Goal: Task Accomplishment & Management: Use online tool/utility

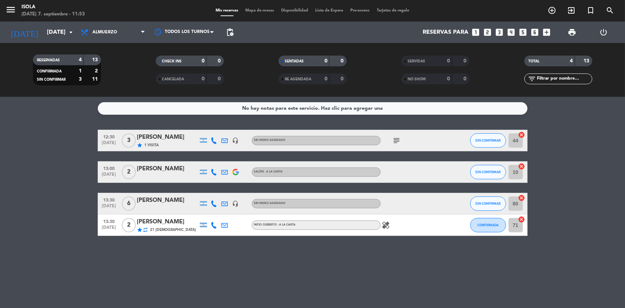
click at [248, 13] on span "Mapa de mesas" at bounding box center [260, 11] width 36 height 4
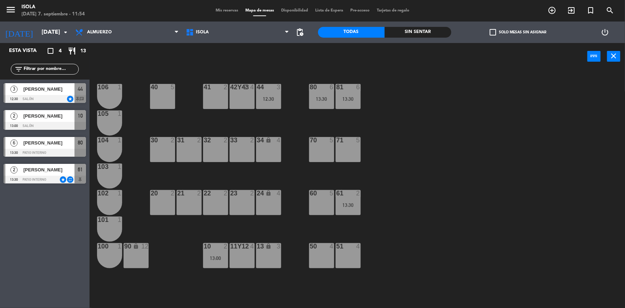
click at [379, 140] on div "40 5 42y43 block 4 41 2 44 3 12:30 80 6 13:30 81 6 13:30 106 1 105 1 30 2 31 2 …" at bounding box center [360, 190] width 529 height 238
click at [354, 104] on div "81 6 13:30" at bounding box center [348, 96] width 25 height 25
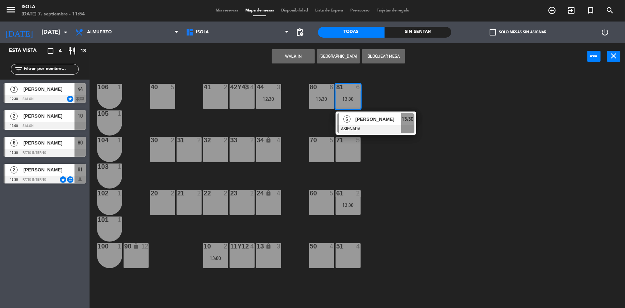
click at [384, 95] on div "40 5 42y43 block 4 41 2 44 3 12:30 80 6 13:30 81 6 13:30 6 [PERSON_NAME] ASIGNA…" at bounding box center [360, 190] width 529 height 238
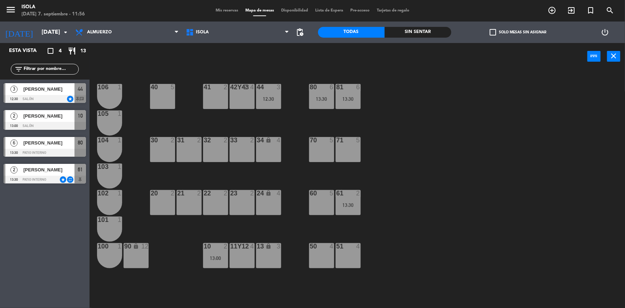
click at [272, 102] on div "44 3 12:30" at bounding box center [268, 96] width 25 height 25
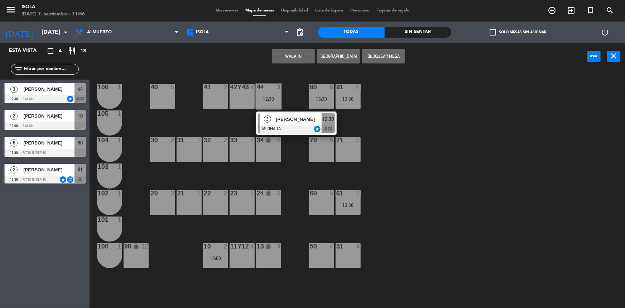
drag, startPoint x: 276, startPoint y: 124, endPoint x: 287, endPoint y: 132, distance: 13.5
click at [276, 123] on div "3 [PERSON_NAME] ASIGNADA star 12:30 chat" at bounding box center [296, 122] width 91 height 23
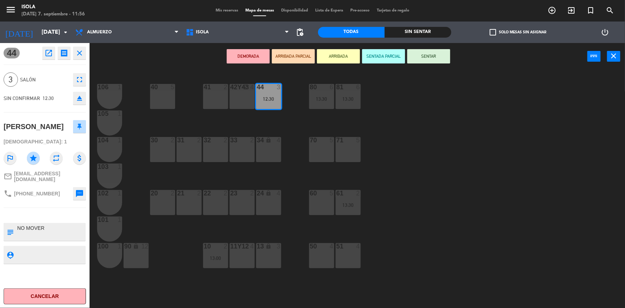
click at [292, 149] on div "40 5 42y43 block 4 41 2 44 3 12:30 80 6 13:30 81 6 13:30 106 1 105 1 30 2 31 2 …" at bounding box center [360, 190] width 529 height 238
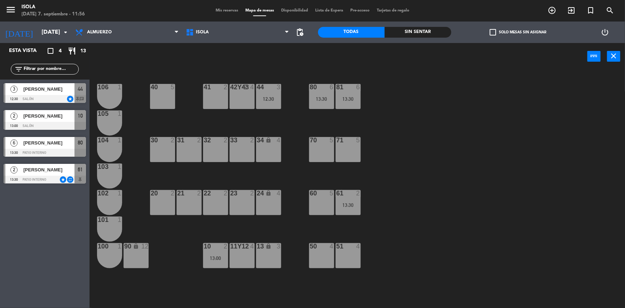
click at [220, 10] on span "Mis reservas" at bounding box center [227, 11] width 30 height 4
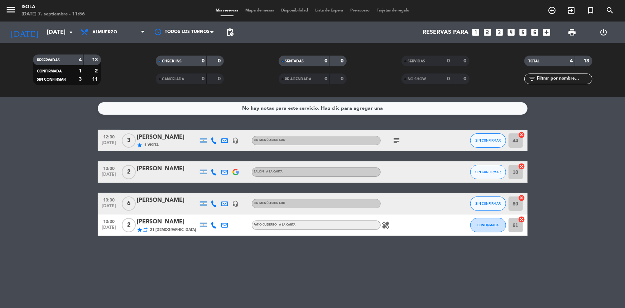
click at [171, 138] on div "[PERSON_NAME]" at bounding box center [167, 137] width 61 height 9
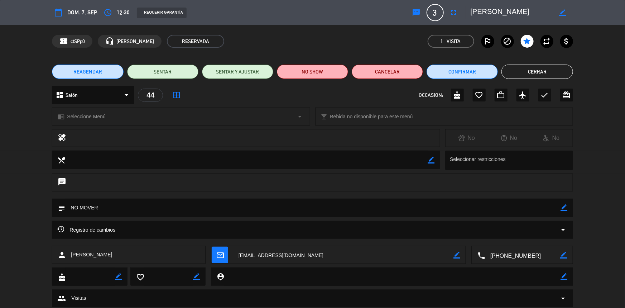
click at [264, 227] on div "Registro de cambios arrow_drop_down" at bounding box center [312, 229] width 510 height 9
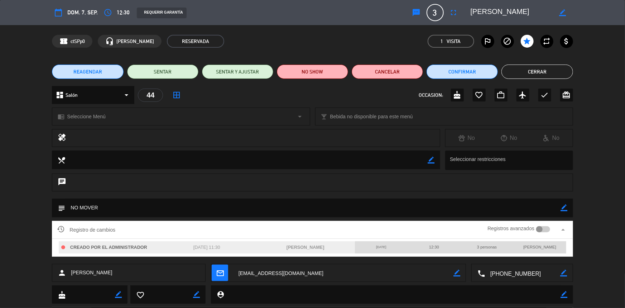
click at [539, 229] on div at bounding box center [539, 229] width 6 height 6
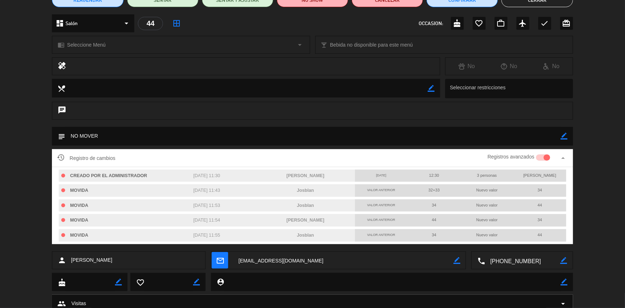
scroll to position [97, 0]
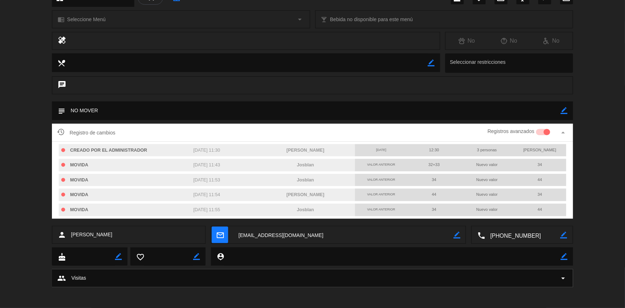
click at [564, 130] on icon "arrow_drop_up" at bounding box center [563, 132] width 9 height 9
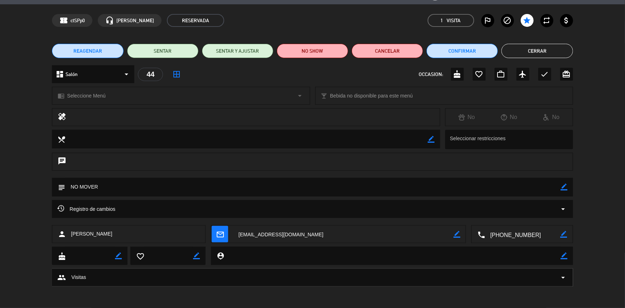
scroll to position [20, 0]
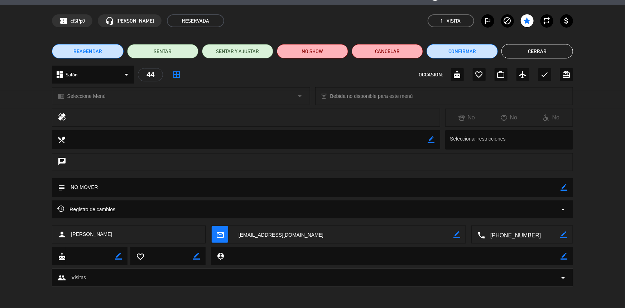
click at [531, 46] on button "Cerrar" at bounding box center [536, 51] width 71 height 14
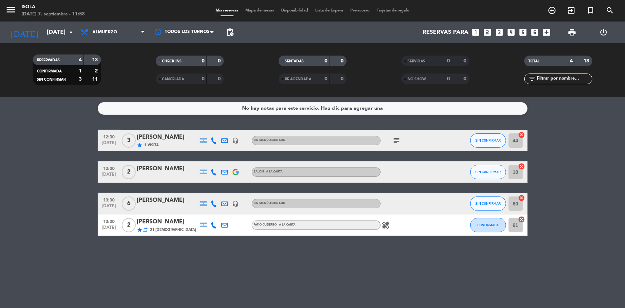
click at [575, 182] on bookings-row "12:30 [DATE] 3 [PERSON_NAME] star 1 Visita headset_mic Sin menú asignado subjec…" at bounding box center [312, 183] width 625 height 106
click at [256, 9] on span "Mapa de mesas" at bounding box center [260, 11] width 36 height 4
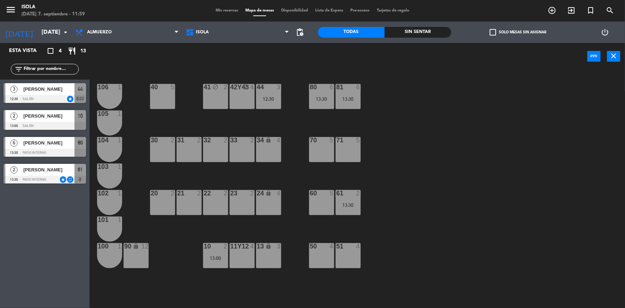
click at [216, 92] on div "41 block 2" at bounding box center [215, 96] width 25 height 25
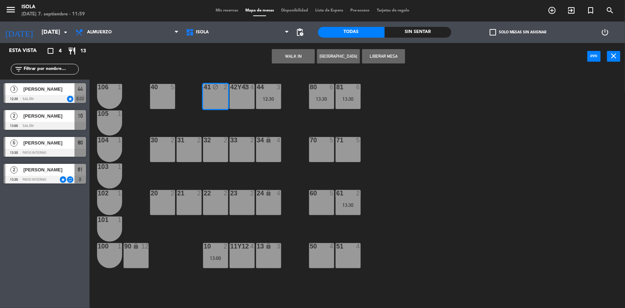
click at [386, 56] on button "Liberar Mesa" at bounding box center [383, 56] width 43 height 14
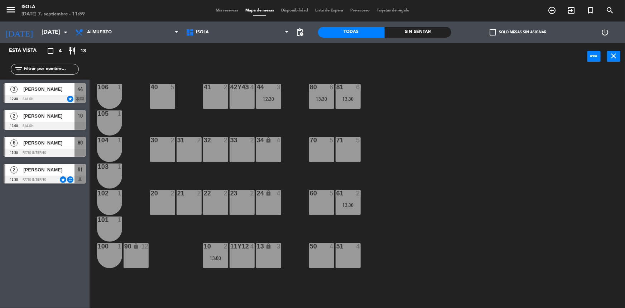
click at [401, 101] on div "40 5 42y43 block 4 41 2 44 3 12:30 80 6 13:30 81 6 13:30 106 1 105 1 30 2 31 2 …" at bounding box center [360, 190] width 529 height 238
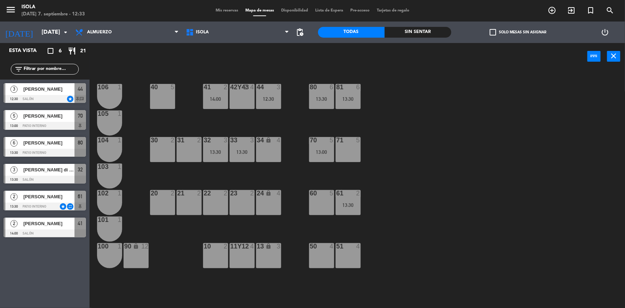
click at [215, 13] on div "Mis reservas Mapa de mesas Disponibilidad Lista de Espera Pre-acceso Tarjetas d…" at bounding box center [312, 11] width 201 height 6
click at [215, 12] on span "Mis reservas" at bounding box center [227, 11] width 30 height 4
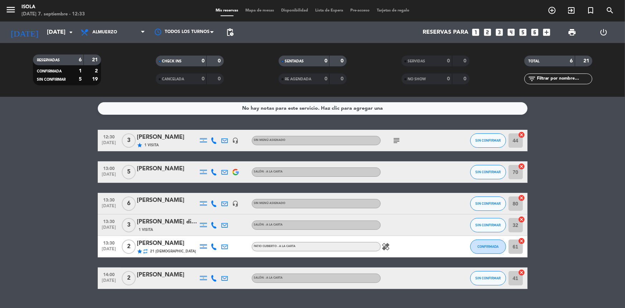
click at [235, 173] on img at bounding box center [235, 172] width 6 height 6
click at [580, 173] on bookings-row "12:30 [DATE] 3 [PERSON_NAME] star 1 Visita headset_mic Sin menú asignado subjec…" at bounding box center [312, 209] width 625 height 159
click at [253, 10] on span "Mapa de mesas" at bounding box center [260, 11] width 36 height 4
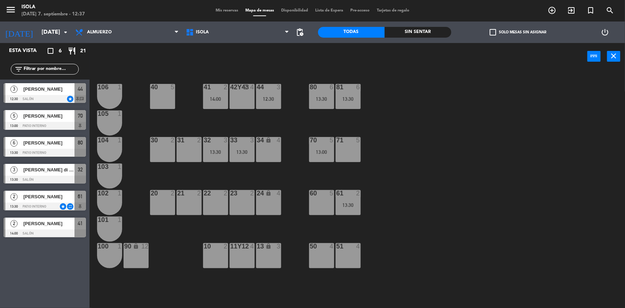
click at [51, 260] on div "Esta vista crop_square 6 restaurant 21 filter_list 3 [PERSON_NAME] 12:30 Salón …" at bounding box center [45, 175] width 90 height 265
click at [218, 92] on div "41 2 14:00" at bounding box center [215, 96] width 25 height 25
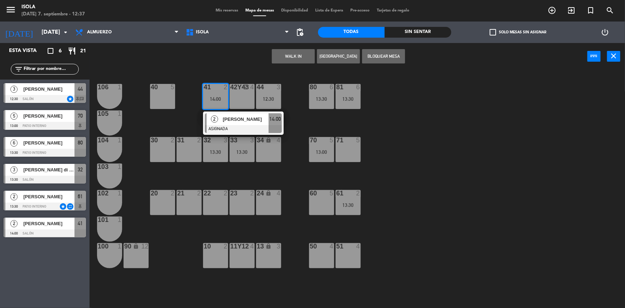
click at [232, 127] on div "2 [PERSON_NAME] ASIGNADA 14:00" at bounding box center [243, 122] width 91 height 23
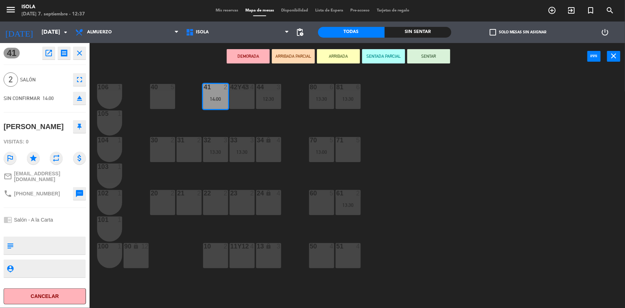
click at [214, 255] on div "10 2" at bounding box center [215, 255] width 25 height 25
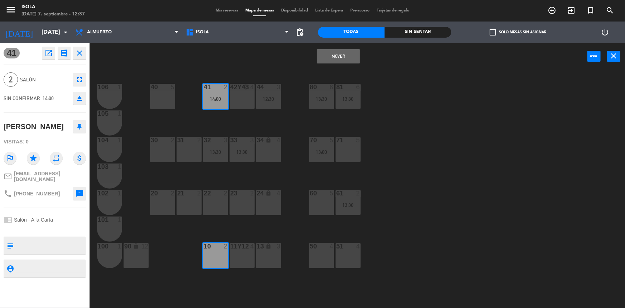
click at [335, 56] on button "Mover" at bounding box center [338, 56] width 43 height 14
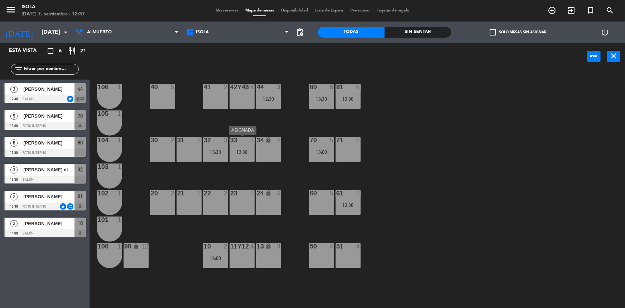
click at [242, 149] on div "13:30" at bounding box center [242, 151] width 25 height 5
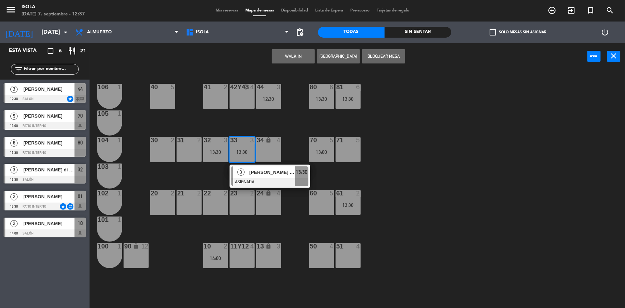
click at [252, 172] on span "[PERSON_NAME] di [PERSON_NAME]" at bounding box center [272, 172] width 46 height 8
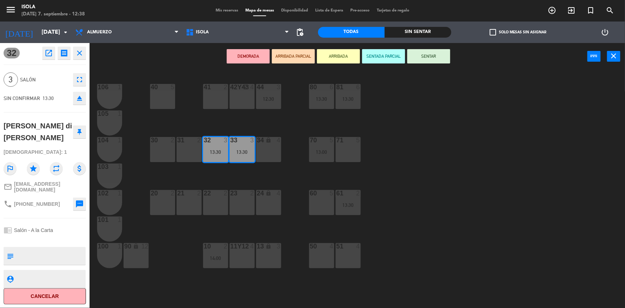
click at [275, 255] on div "13 lock 3" at bounding box center [268, 255] width 25 height 25
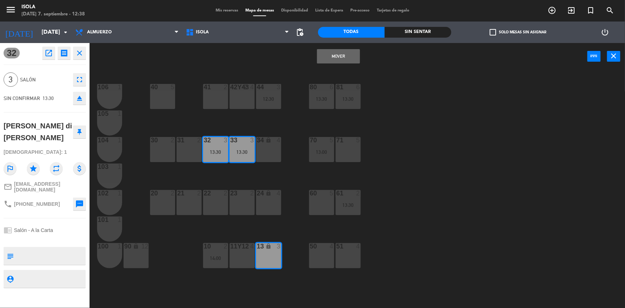
drag, startPoint x: 338, startPoint y: 51, endPoint x: 343, endPoint y: 57, distance: 8.0
click at [338, 51] on button "Mover" at bounding box center [338, 56] width 43 height 14
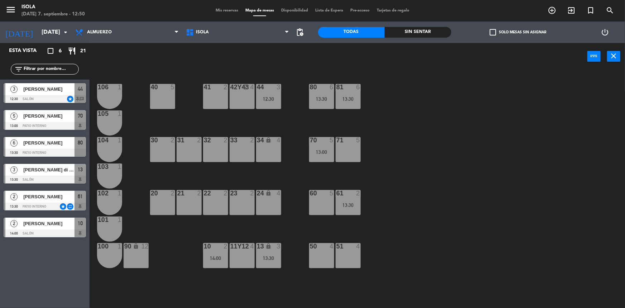
click at [63, 128] on div at bounding box center [45, 126] width 82 height 8
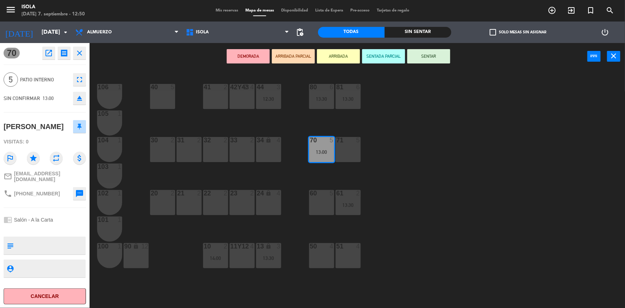
click at [158, 179] on div "40 5 42y43 block 4 41 2 44 3 12:30 80 6 13:30 81 6 13:30 106 1 105 1 30 2 31 2 …" at bounding box center [360, 190] width 529 height 238
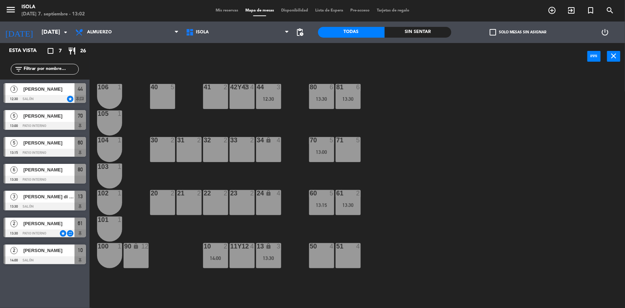
click at [402, 109] on div "40 5 42y43 block 4 41 2 44 3 12:30 80 6 13:30 81 6 13:30 106 1 105 1 30 2 31 2 …" at bounding box center [360, 190] width 529 height 238
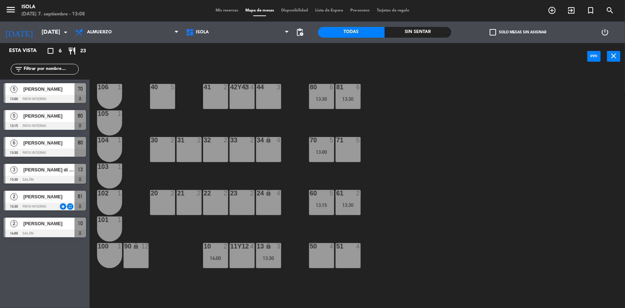
click at [262, 152] on div "34 lock 4" at bounding box center [268, 149] width 25 height 25
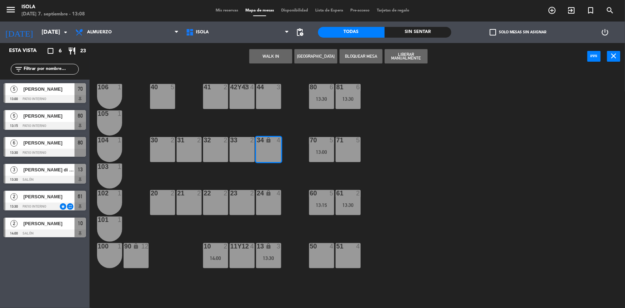
click at [404, 61] on button "Liberar Manualmente" at bounding box center [406, 56] width 43 height 14
click at [376, 157] on div "40 5 42y43 block 4 41 2 44 3 80 6 13:30 81 6 13:30 106 1 105 1 30 2 31 2 32 2 3…" at bounding box center [360, 190] width 529 height 238
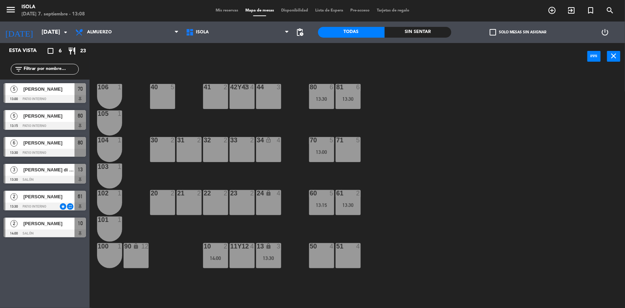
click at [237, 108] on div "42y43 block 4" at bounding box center [242, 96] width 25 height 25
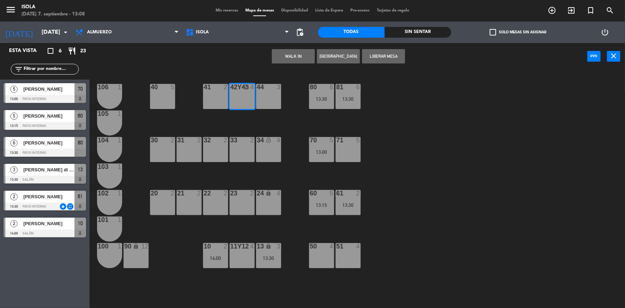
click at [379, 60] on button "Liberar Mesa" at bounding box center [383, 56] width 43 height 14
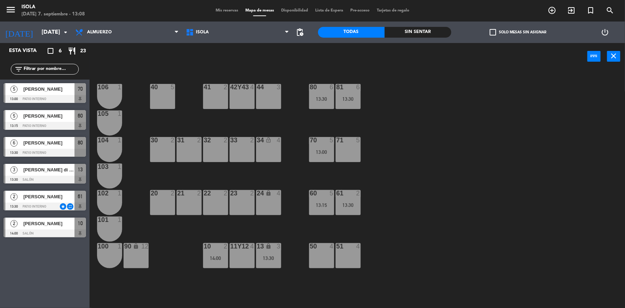
click at [429, 130] on div "40 5 42y43 4 41 2 44 3 80 6 13:30 81 6 13:30 106 1 105 1 30 2 31 2 32 2 33 2 34…" at bounding box center [360, 190] width 529 height 238
click at [257, 139] on div "34" at bounding box center [257, 140] width 0 height 6
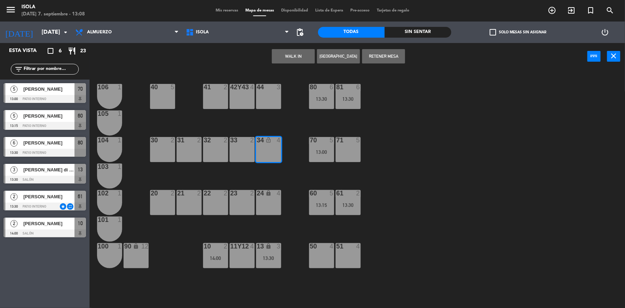
click at [407, 130] on div "40 5 42y43 4 41 2 44 3 80 6 13:30 81 6 13:30 106 1 105 1 30 2 31 2 32 2 33 2 34…" at bounding box center [360, 190] width 529 height 238
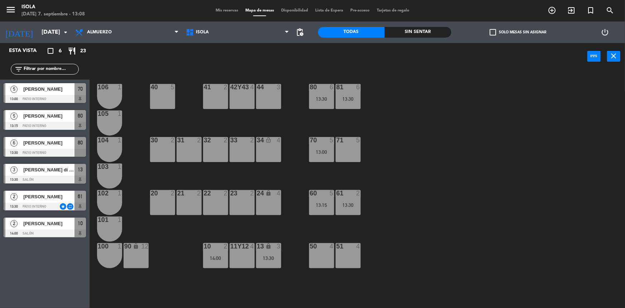
click at [400, 179] on div "40 5 42y43 4 41 2 44 3 80 6 13:30 81 6 13:30 106 1 105 1 30 2 31 2 32 2 33 2 34…" at bounding box center [360, 190] width 529 height 238
click at [266, 211] on div "24 lock 4" at bounding box center [268, 202] width 25 height 25
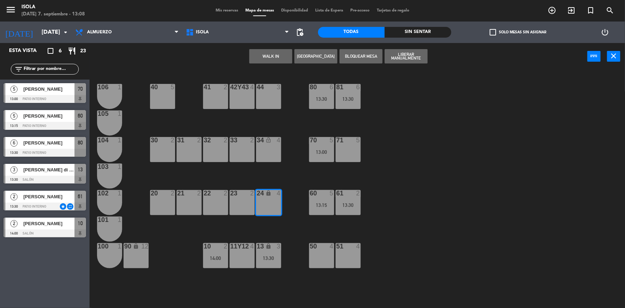
click at [462, 228] on div "40 5 42y43 4 41 2 44 3 80 6 13:30 81 6 13:30 106 1 105 1 30 2 31 2 32 2 33 2 34…" at bounding box center [360, 190] width 529 height 238
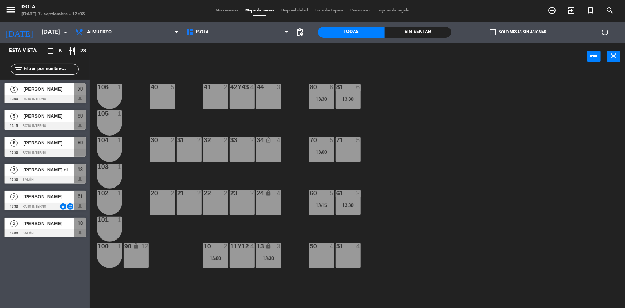
click at [468, 189] on div "40 5 42y43 4 41 2 44 3 80 6 13:30 81 6 13:30 106 1 105 1 30 2 31 2 32 2 33 2 34…" at bounding box center [360, 190] width 529 height 238
click at [468, 188] on div "40 5 42y43 4 41 2 44 3 80 6 13:30 81 6 13:30 106 1 105 1 30 2 31 2 32 2 33 2 34…" at bounding box center [360, 190] width 529 height 238
